Goal: Find specific page/section: Find specific page/section

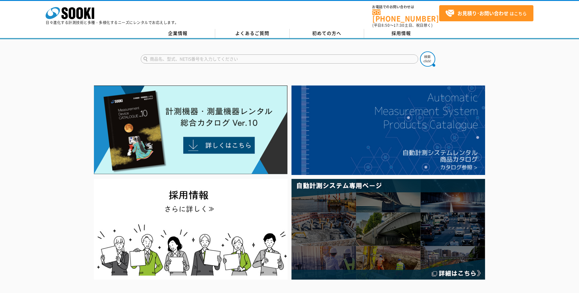
click at [295, 54] on input "text" at bounding box center [279, 58] width 277 height 9
click at [420, 51] on button at bounding box center [427, 58] width 15 height 15
click at [153, 54] on input "音速度計" at bounding box center [279, 58] width 277 height 9
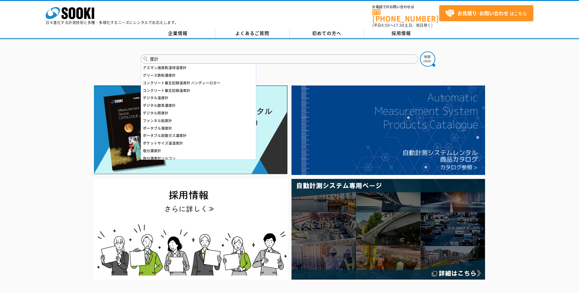
type input "計"
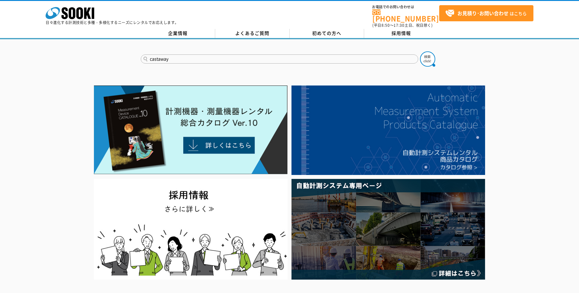
type input "castaway"
click at [420, 51] on button at bounding box center [427, 58] width 15 height 15
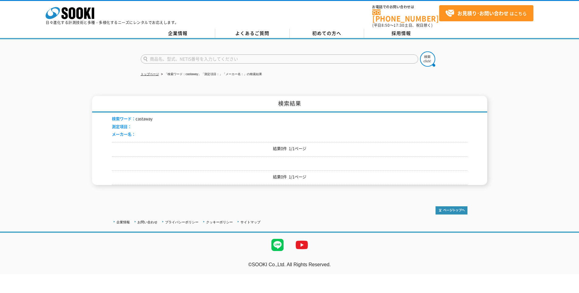
click at [208, 57] on input "text" at bounding box center [279, 58] width 277 height 9
type input "商品名、型式、NETIS番号を入力してください"
click at [184, 58] on input "text" at bounding box center [279, 58] width 277 height 9
paste input "Valeport"
type input "Valeport"
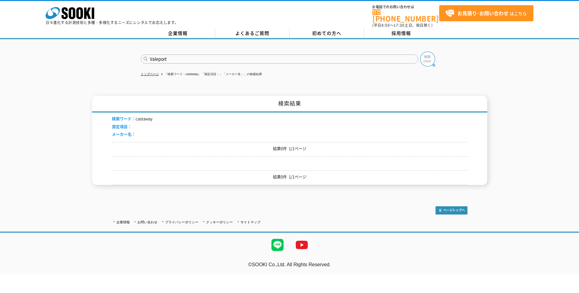
click at [427, 55] on img at bounding box center [427, 58] width 15 height 15
